Goal: Information Seeking & Learning: Learn about a topic

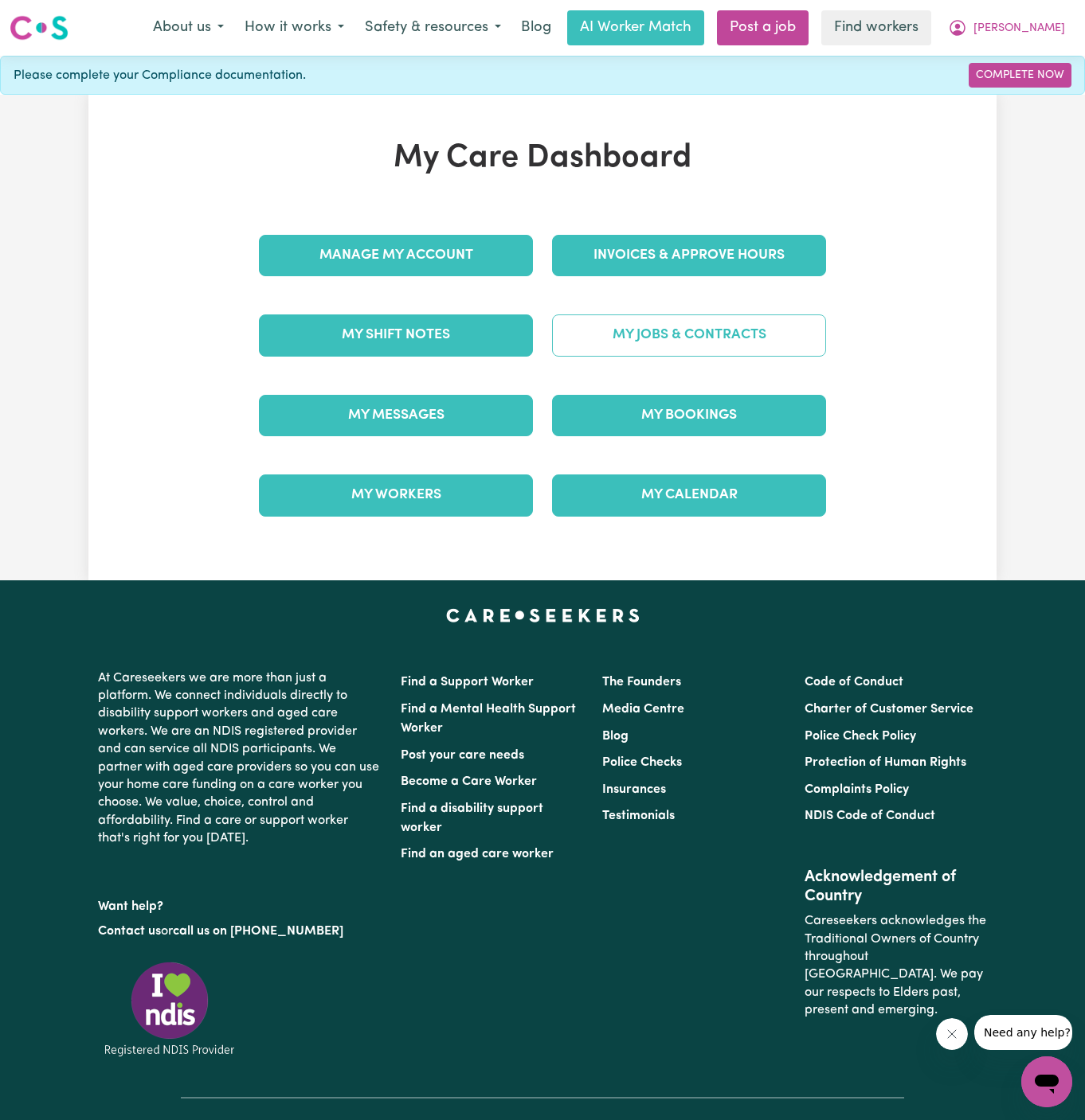
click at [708, 332] on link "My Jobs & Contracts" at bounding box center [689, 335] width 274 height 41
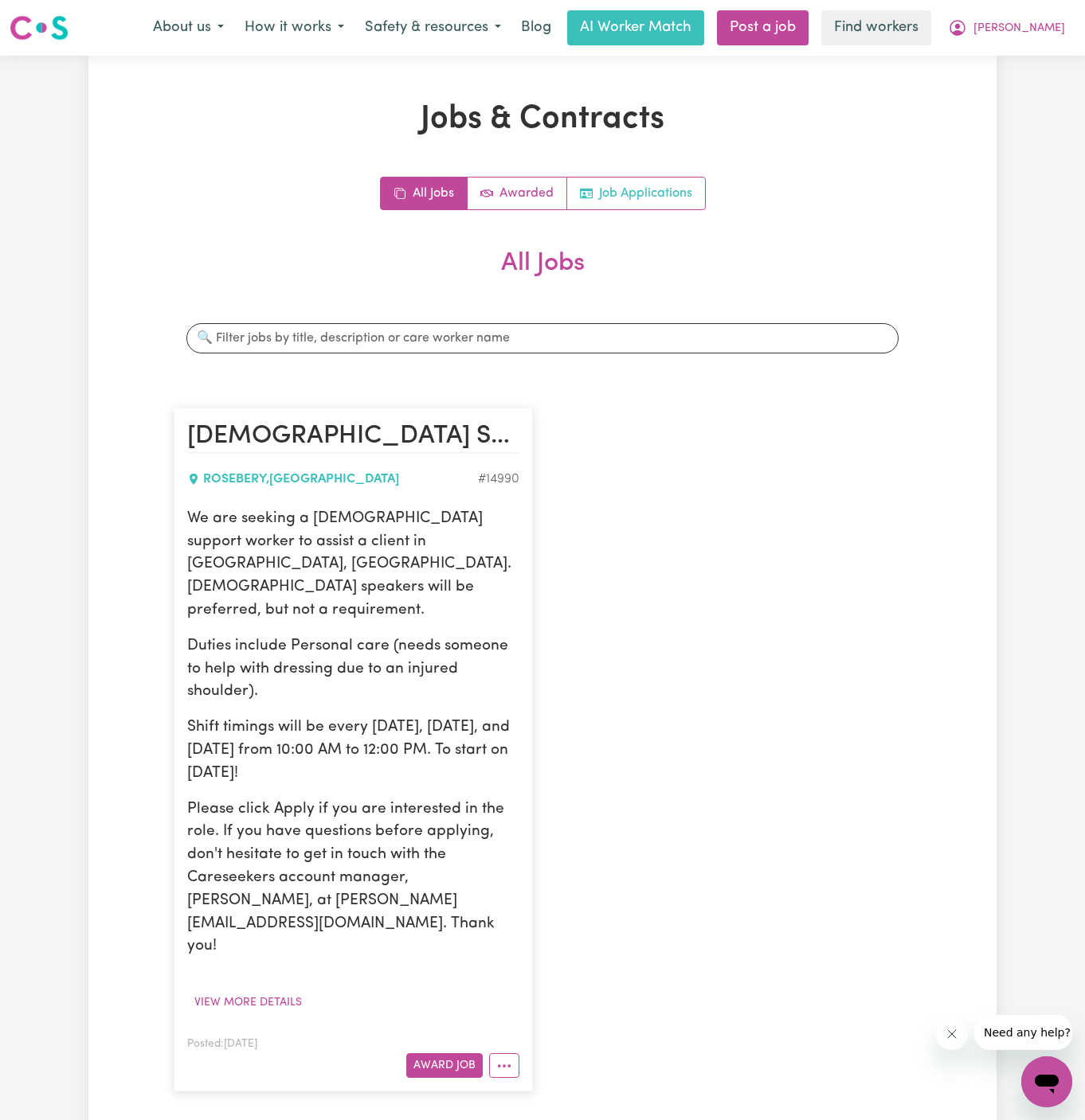
click at [659, 193] on link "Job Applications" at bounding box center [636, 194] width 138 height 32
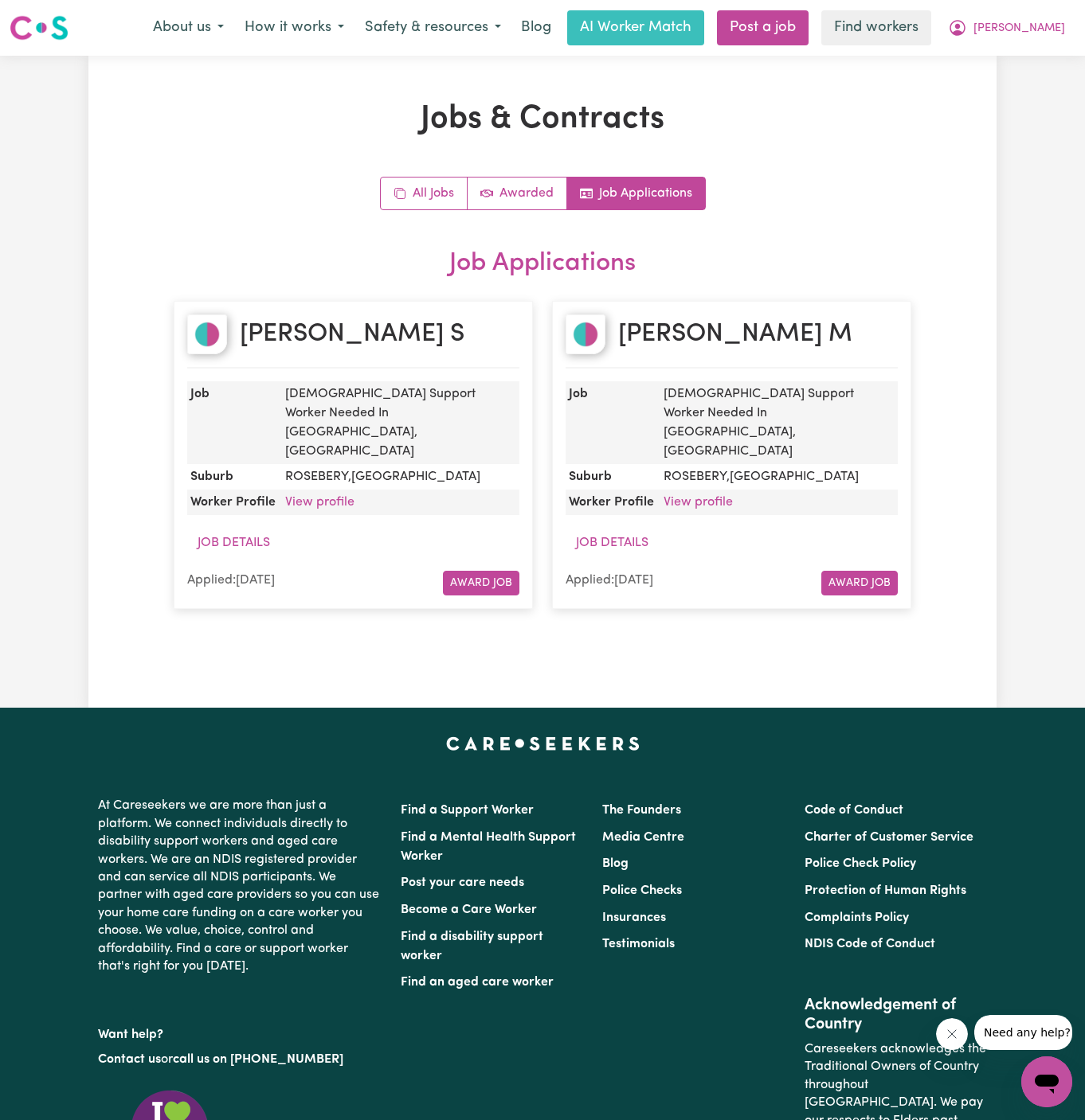
click at [308, 490] on dd "View profile" at bounding box center [399, 502] width 240 height 25
click at [323, 496] on link "View profile" at bounding box center [319, 502] width 69 height 13
click at [327, 496] on link "View profile" at bounding box center [319, 502] width 69 height 13
click at [696, 496] on link "View profile" at bounding box center [697, 502] width 69 height 13
click at [731, 329] on h2 "[PERSON_NAME] M" at bounding box center [735, 334] width 234 height 30
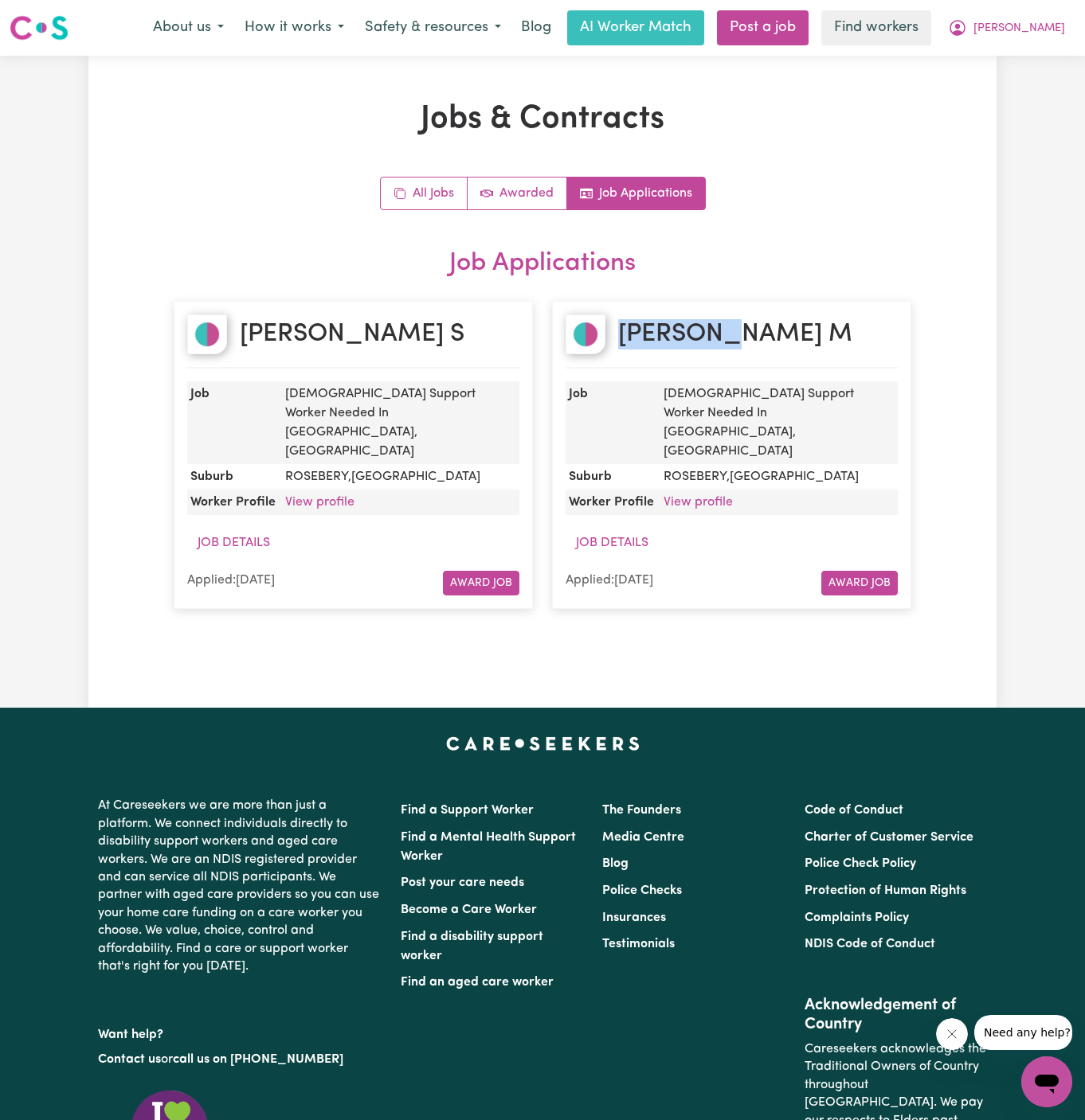
click at [731, 329] on h2 "[PERSON_NAME] M" at bounding box center [735, 334] width 234 height 30
copy h2 "[PERSON_NAME] M"
click at [1047, 24] on span "[PERSON_NAME]" at bounding box center [1019, 29] width 92 height 18
click at [1024, 96] on link "Logout" at bounding box center [1011, 91] width 126 height 30
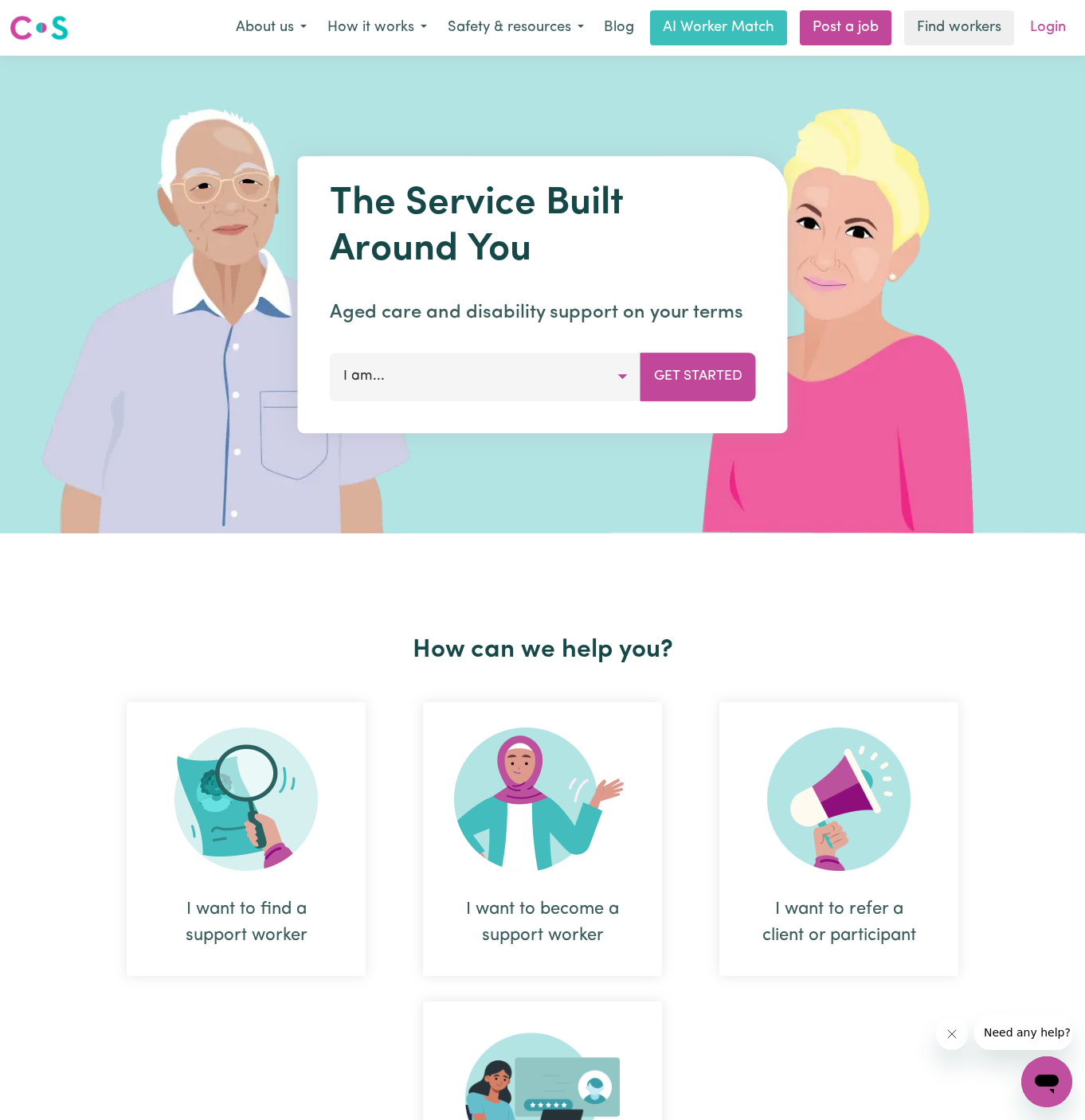
click at [1038, 29] on link "Login" at bounding box center [1047, 27] width 55 height 35
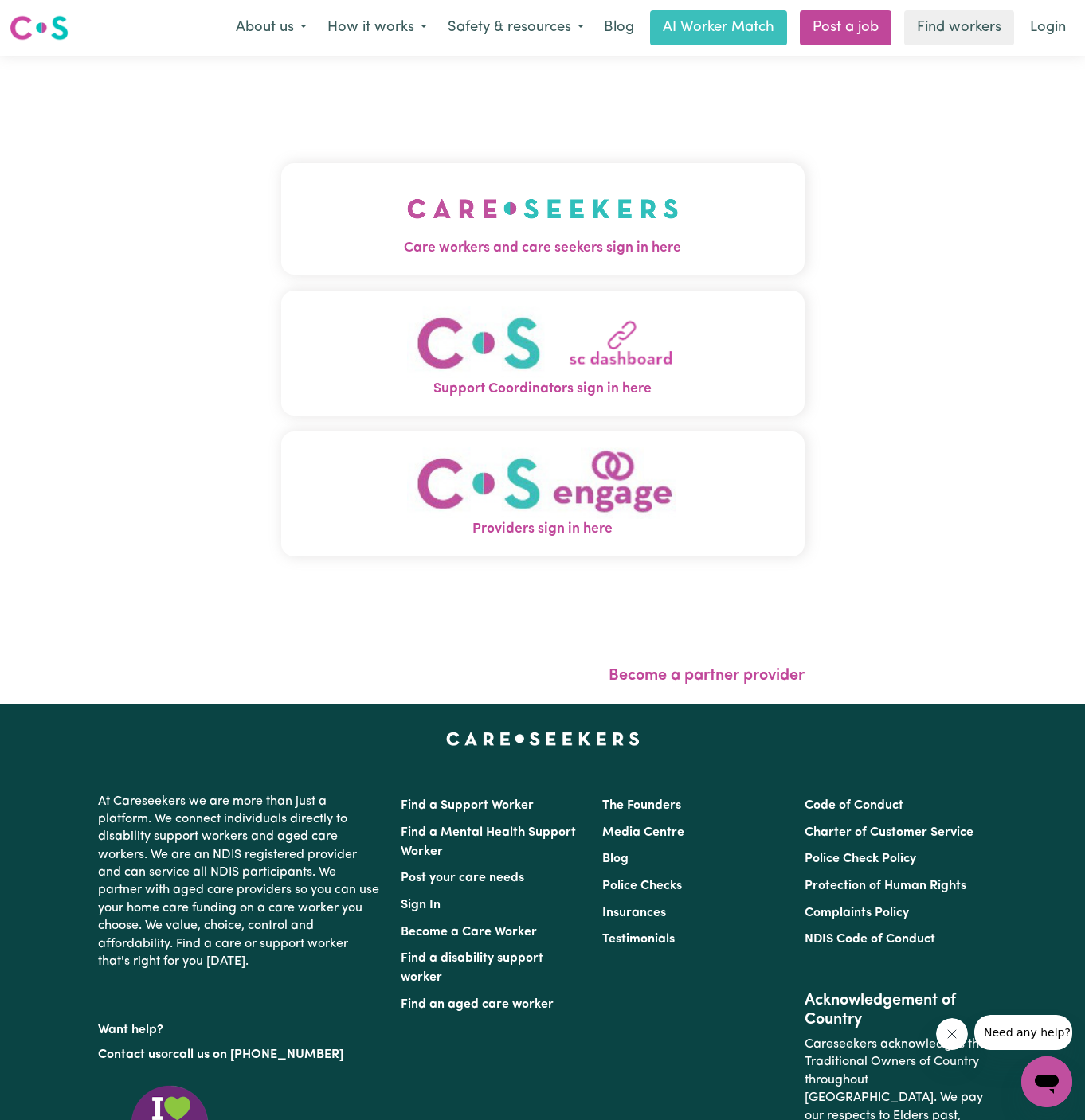
click at [557, 215] on img "Care workers and care seekers sign in here" at bounding box center [543, 208] width 272 height 59
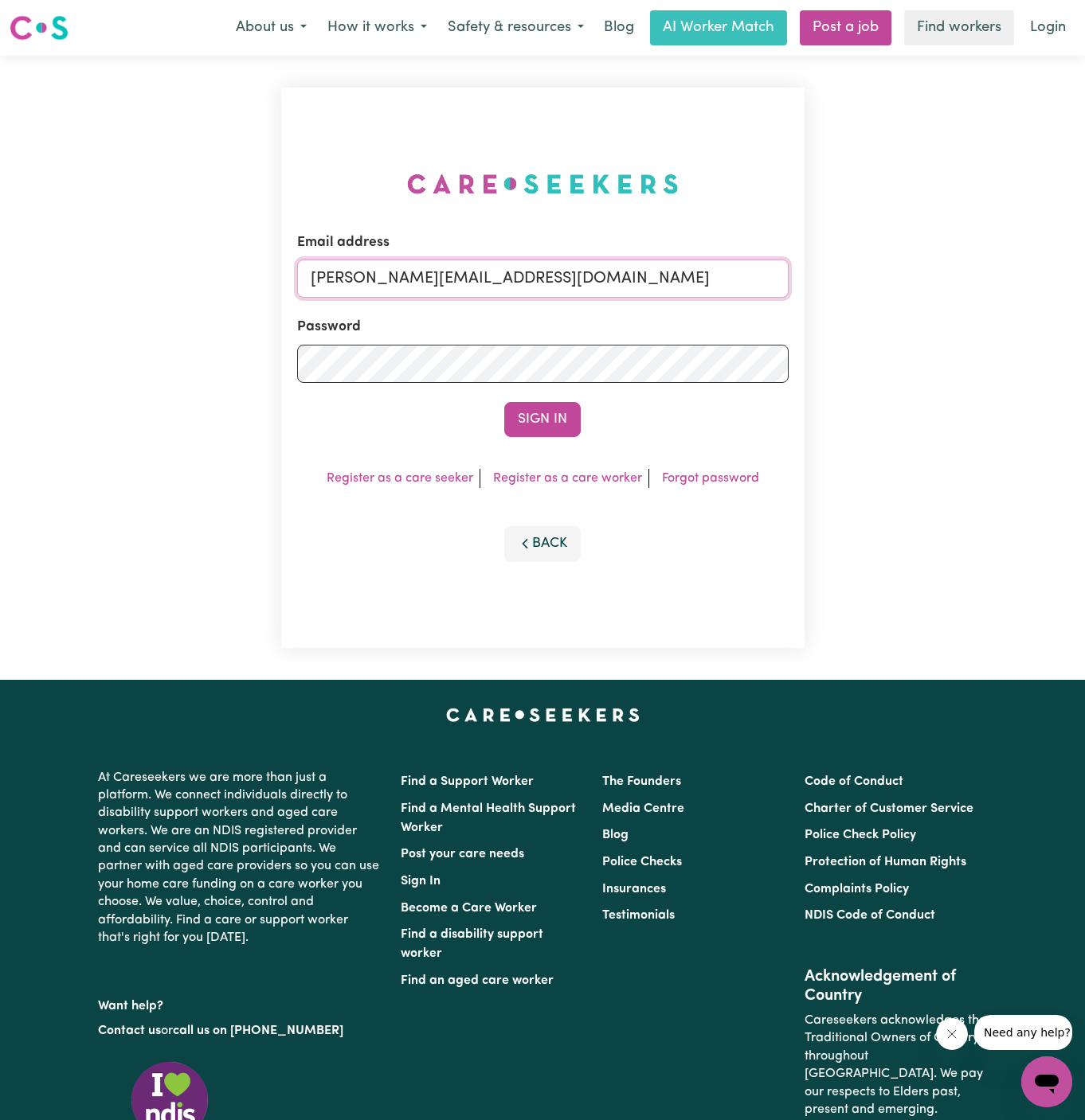
click at [532, 282] on input "[PERSON_NAME][EMAIL_ADDRESS][DOMAIN_NAME]" at bounding box center [542, 279] width 491 height 38
drag, startPoint x: 392, startPoint y: 282, endPoint x: 1026, endPoint y: 288, distance: 633.9
click at [1026, 288] on div "Email address [EMAIL_ADDRESS][DOMAIN_NAME] Password Sign In Register as a care …" at bounding box center [542, 368] width 1085 height 624
type input "[EMAIL_ADDRESS][DOMAIN_NAME]"
click at [504, 402] on button "Sign In" at bounding box center [542, 419] width 76 height 35
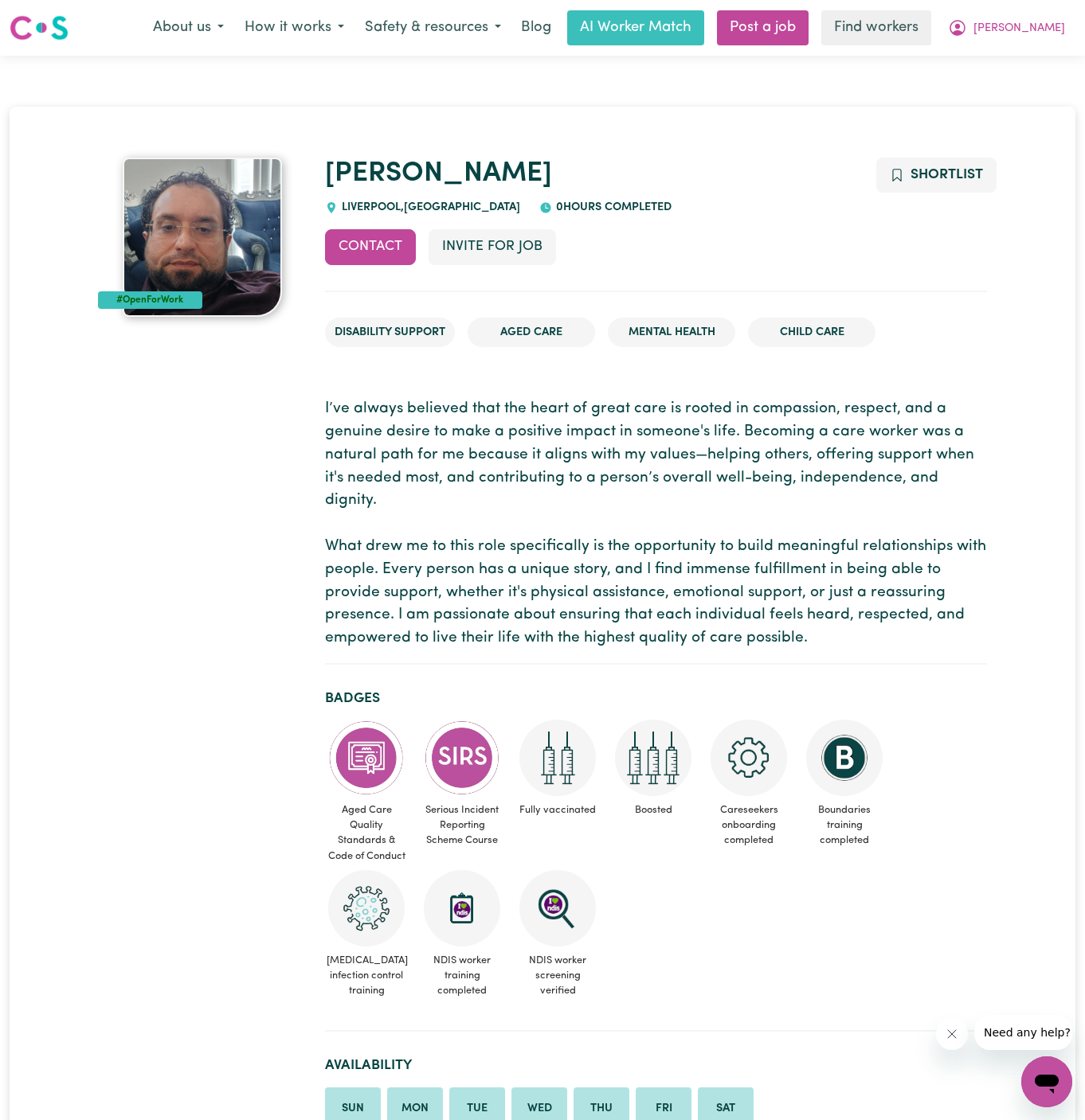
click at [362, 197] on div "Ahmad LIVERPOOL , New South Wales 0 hours completed" at bounding box center [656, 187] width 662 height 59
copy span "LIVERPOOL"
click at [478, 174] on h1 "[PERSON_NAME]" at bounding box center [656, 174] width 662 height 33
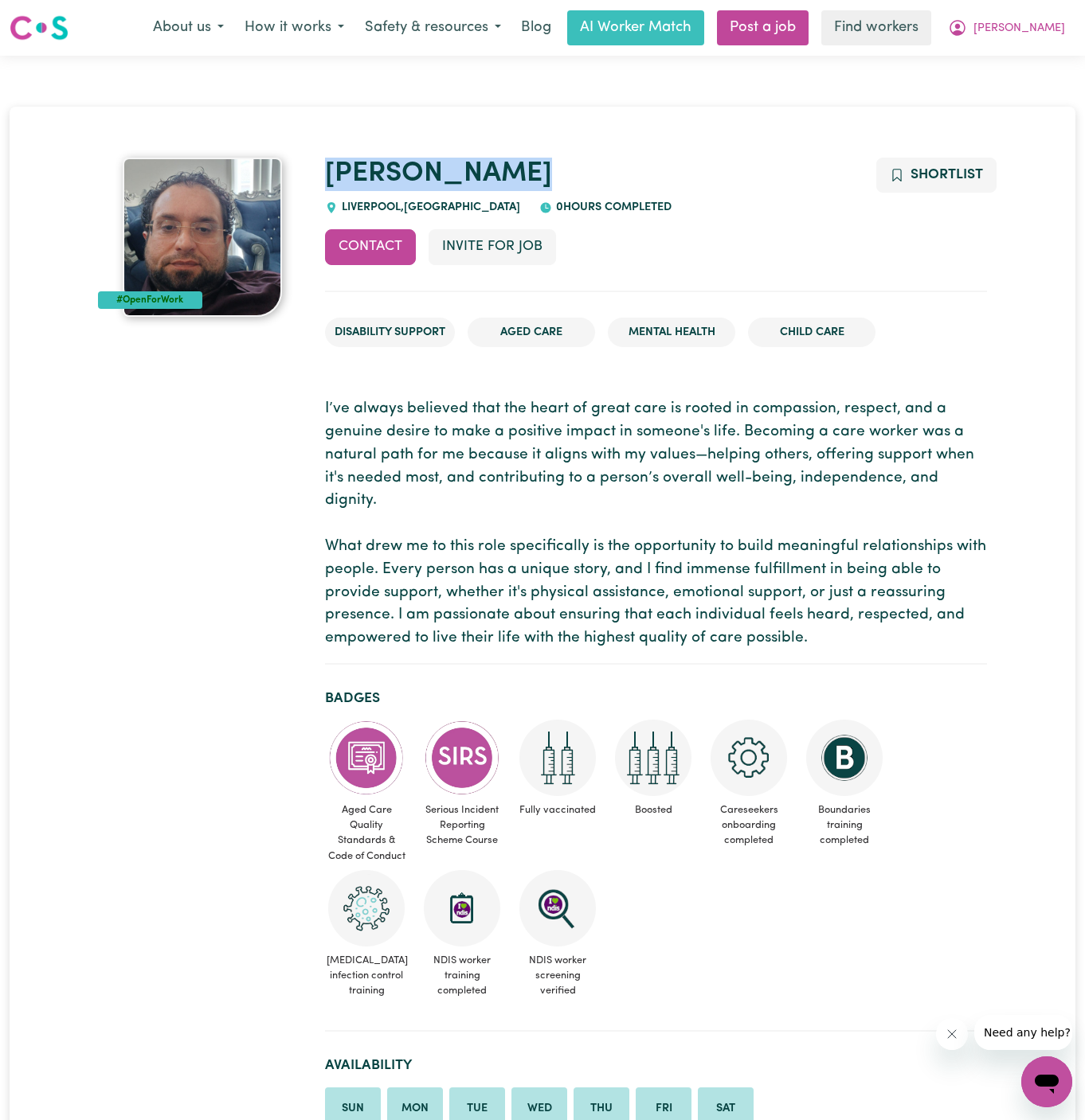
click at [478, 174] on h1 "[PERSON_NAME]" at bounding box center [656, 174] width 662 height 33
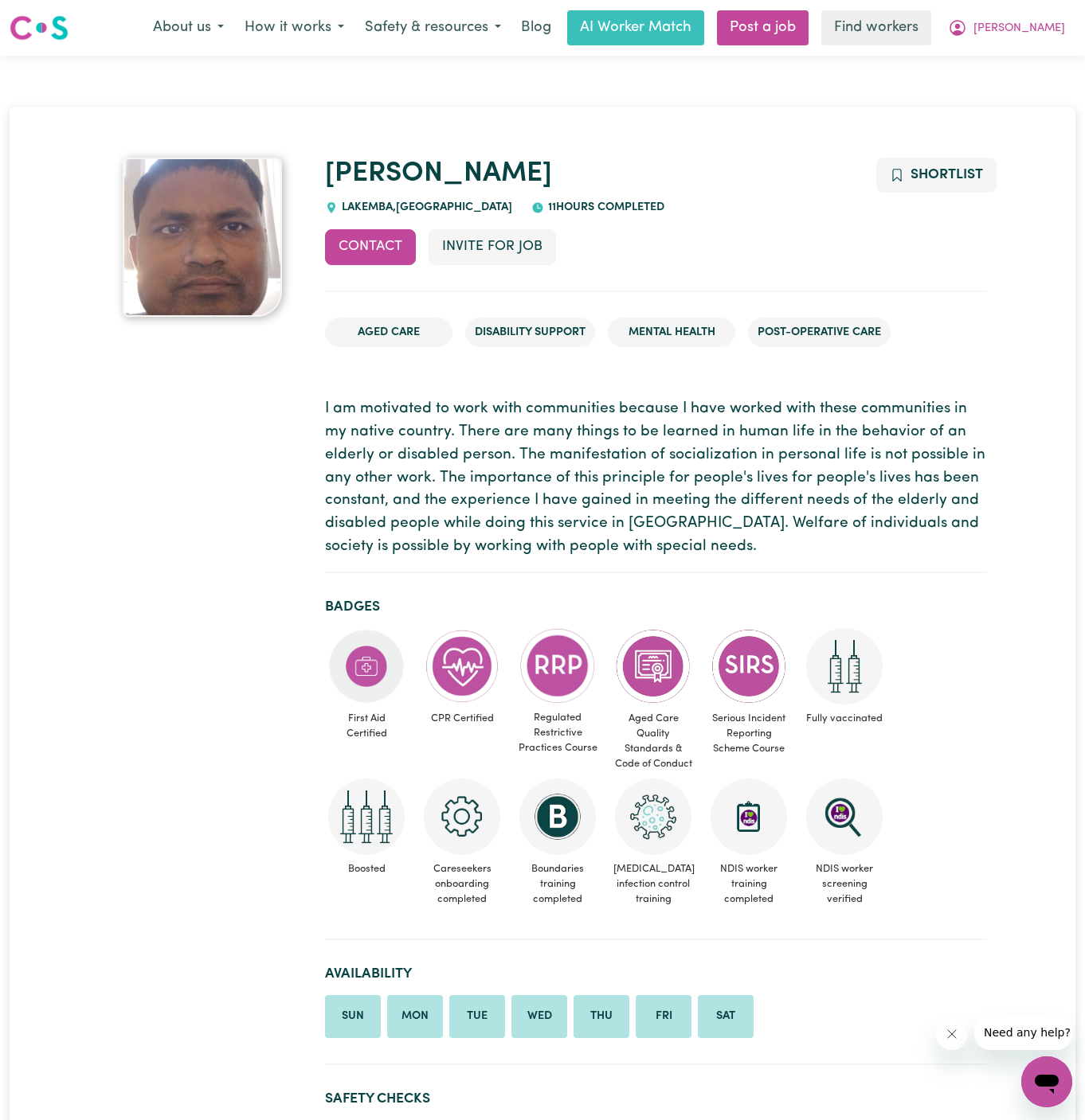
click at [380, 215] on div "LAKEMBA , New South Wales" at bounding box center [418, 208] width 187 height 18
copy span "LAKEMBA"
